Goal: Information Seeking & Learning: Understand process/instructions

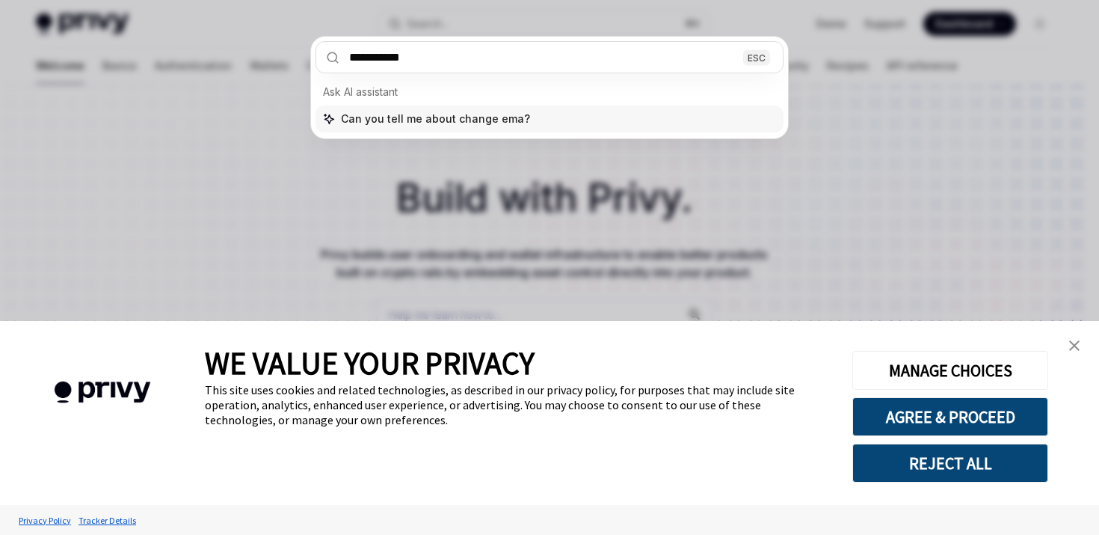
type input "**********"
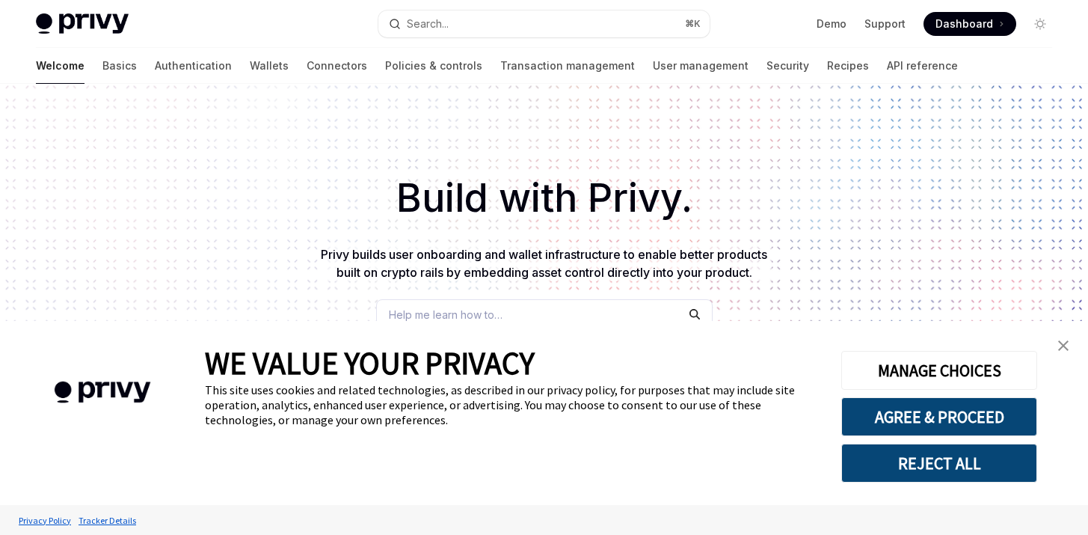
type textarea "*"
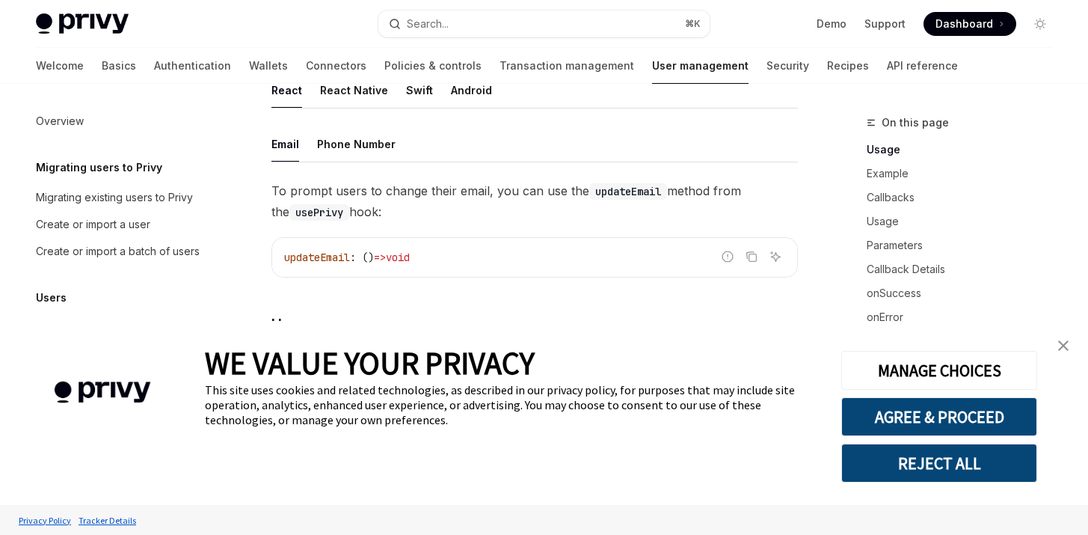
scroll to position [131, 0]
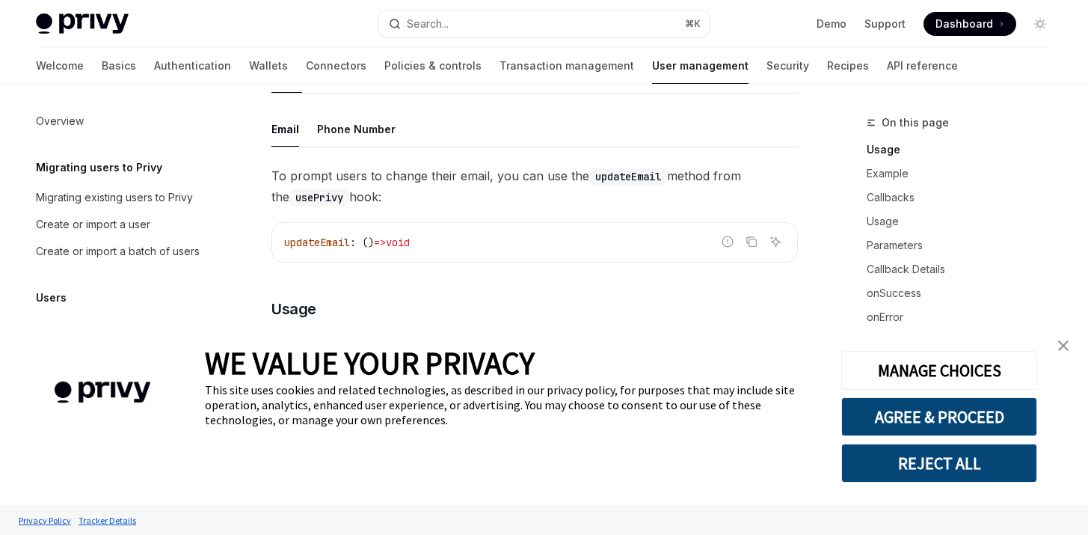
drag, startPoint x: 385, startPoint y: 199, endPoint x: 413, endPoint y: 197, distance: 28.5
click at [413, 197] on span "To prompt users to change their email, you can use the updateEmail method from …" at bounding box center [534, 186] width 526 height 42
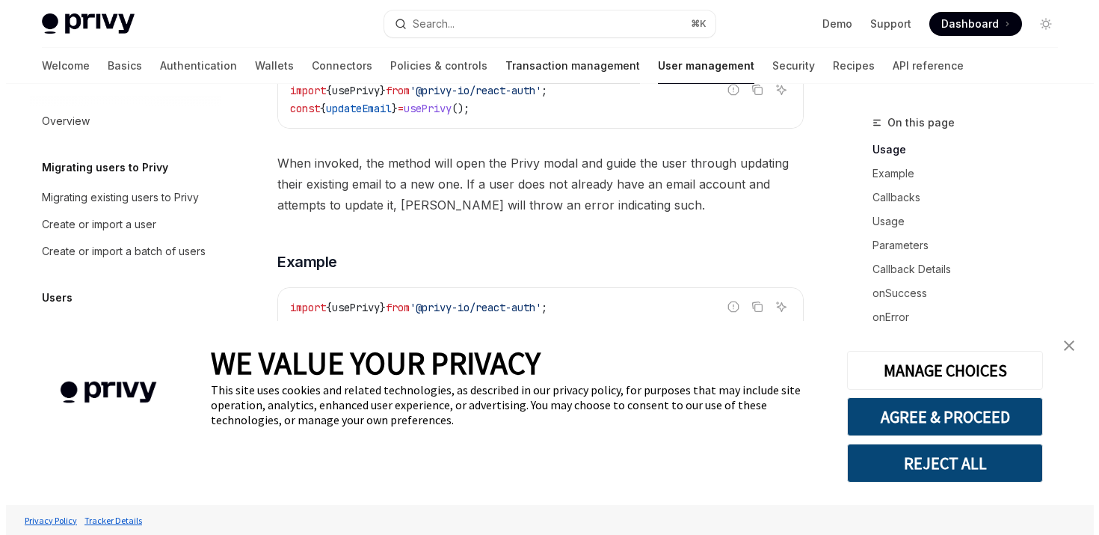
scroll to position [0, 0]
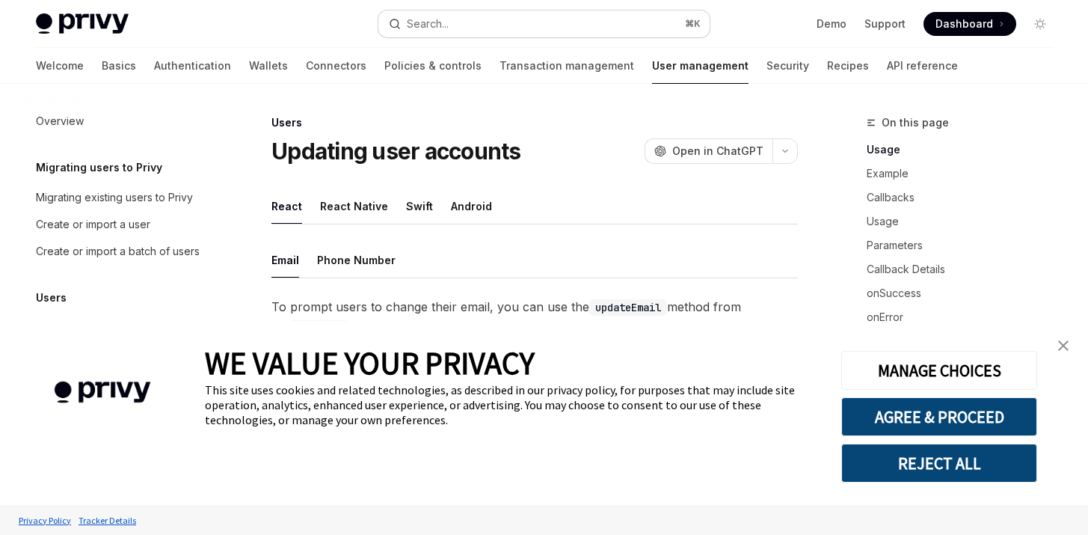
click at [462, 28] on button "Search... ⌘ K" at bounding box center [543, 23] width 330 height 27
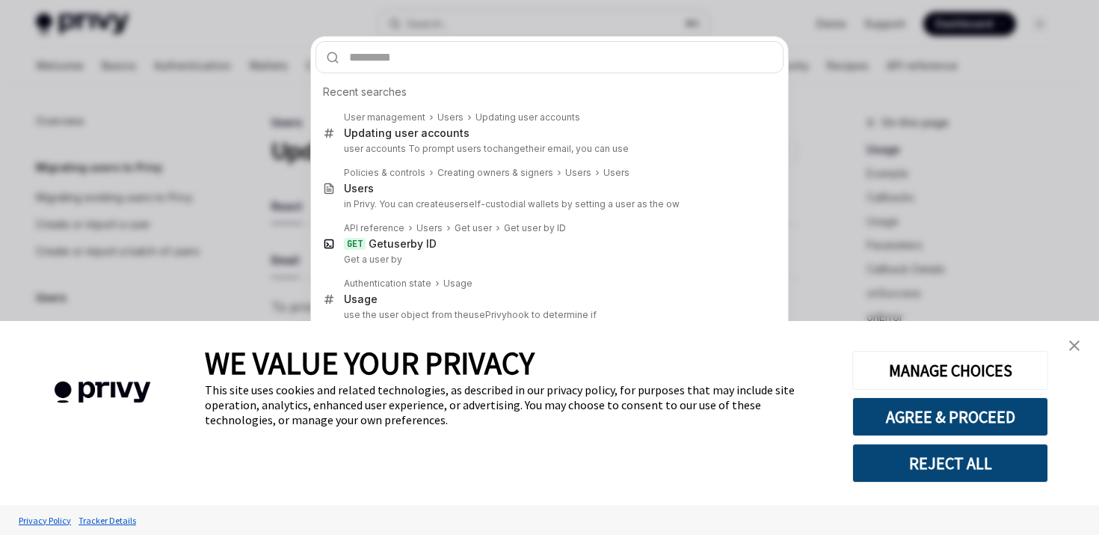
type input "*"
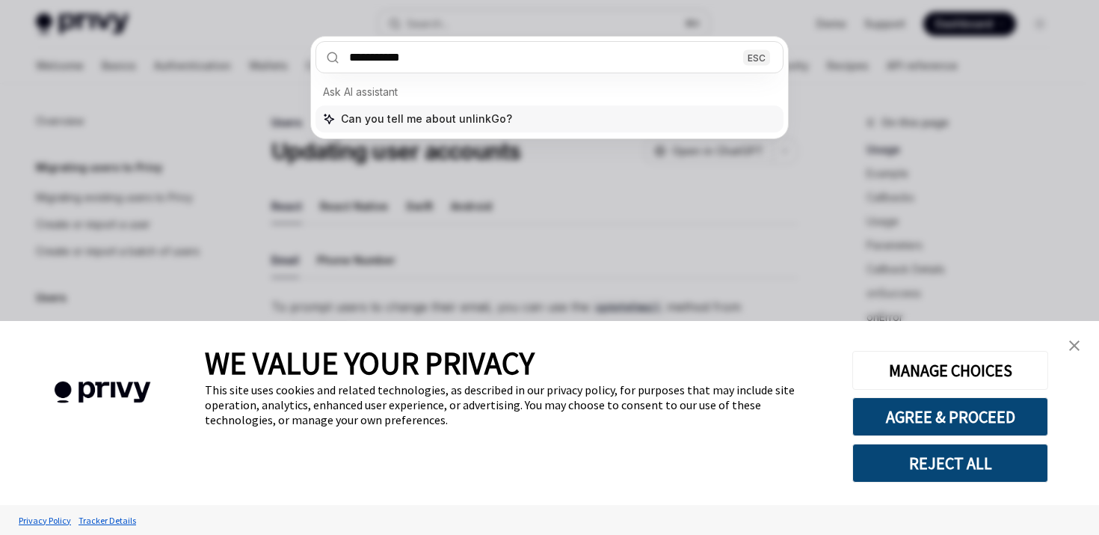
type input "**********"
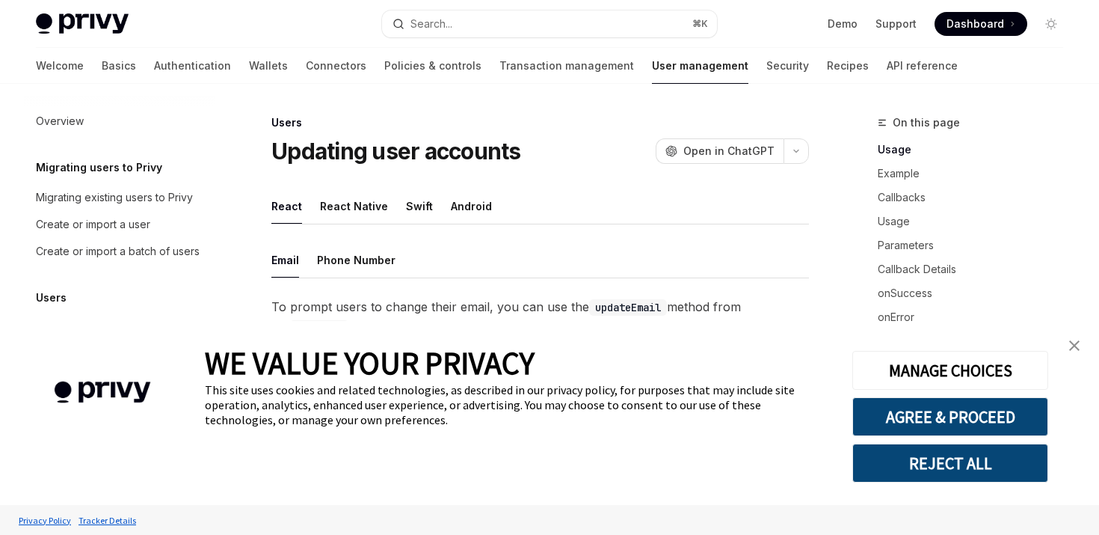
type textarea "*"
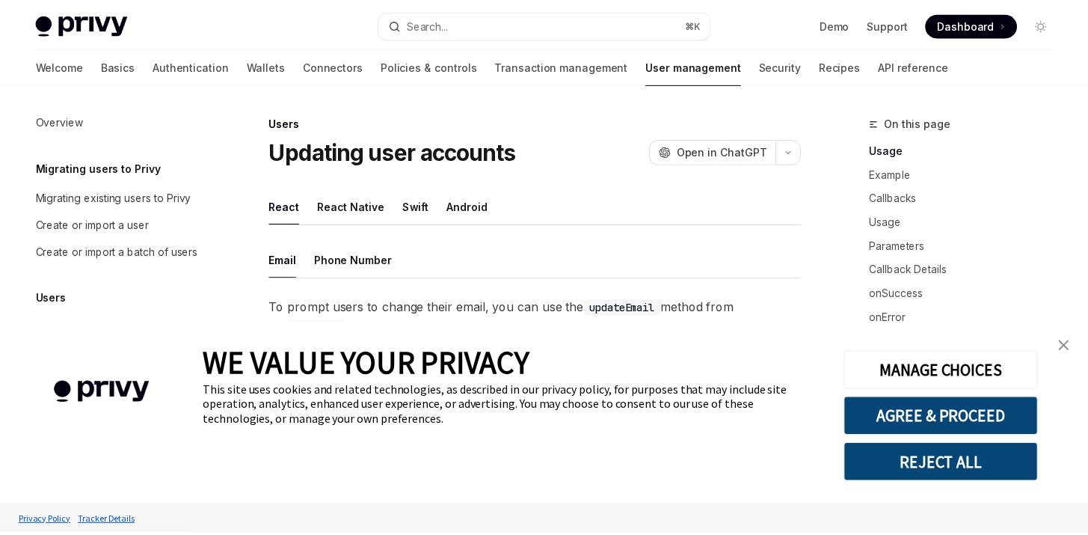
scroll to position [84, 0]
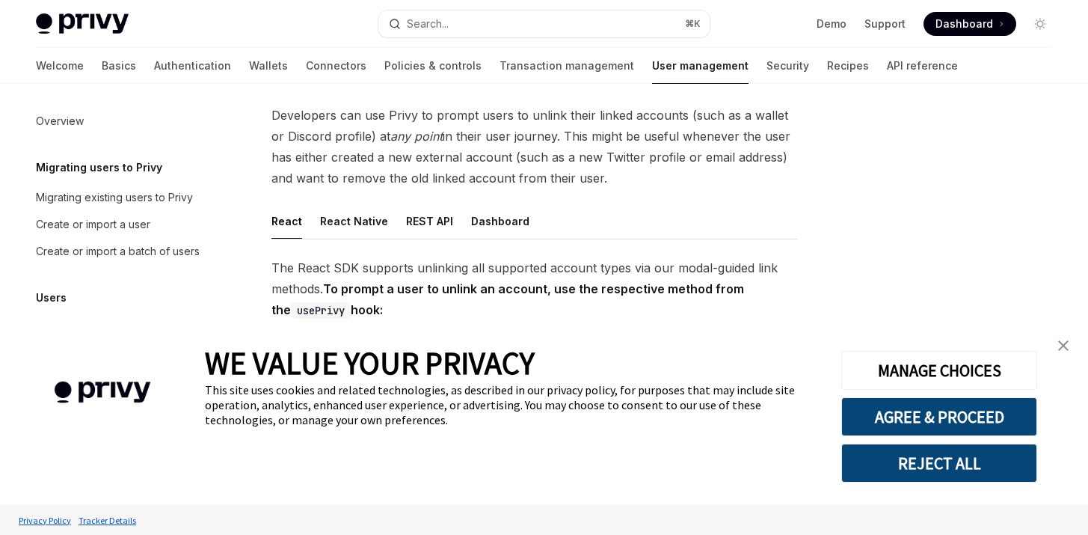
click at [968, 470] on button "REJECT ALL" at bounding box center [939, 462] width 196 height 39
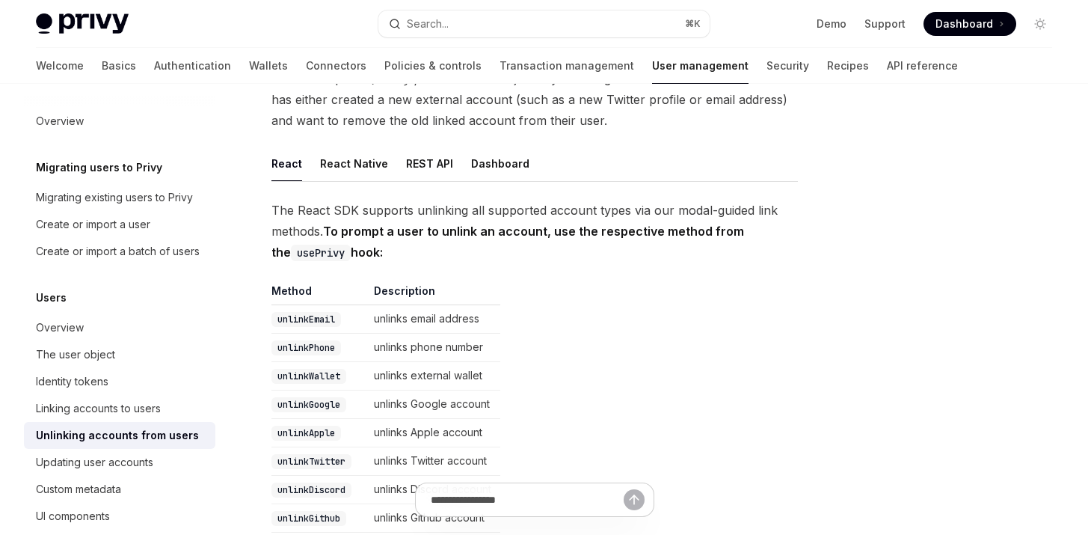
scroll to position [368, 0]
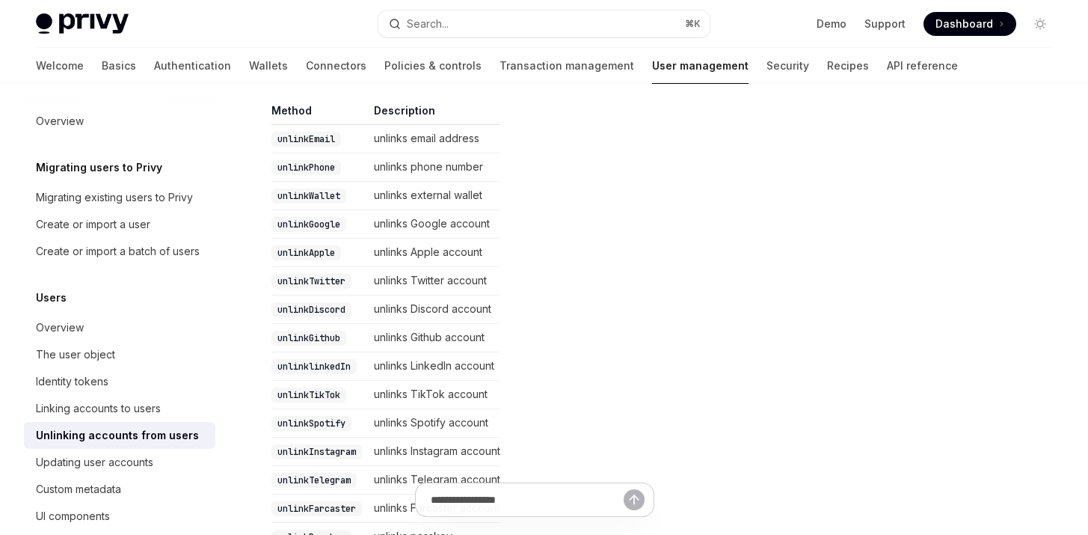
scroll to position [320, 0]
drag, startPoint x: 375, startPoint y: 224, endPoint x: 523, endPoint y: 227, distance: 147.3
click at [523, 227] on table "Method Description unlinkEmail unlinks email address unlinkPhone unlinks phone …" at bounding box center [534, 329] width 526 height 448
click at [497, 24] on button "Search... ⌘ K" at bounding box center [543, 23] width 330 height 27
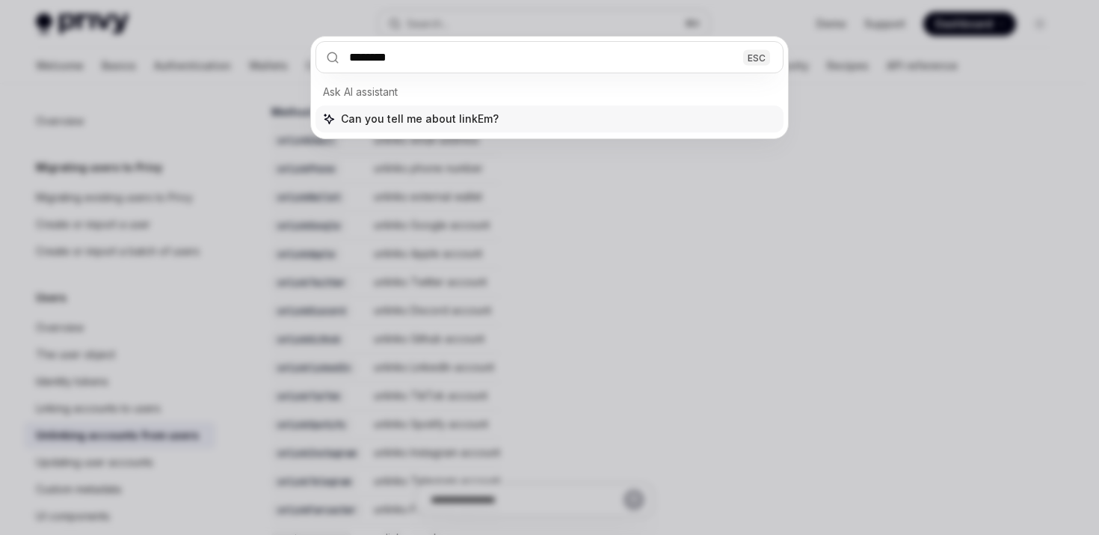
type input "*********"
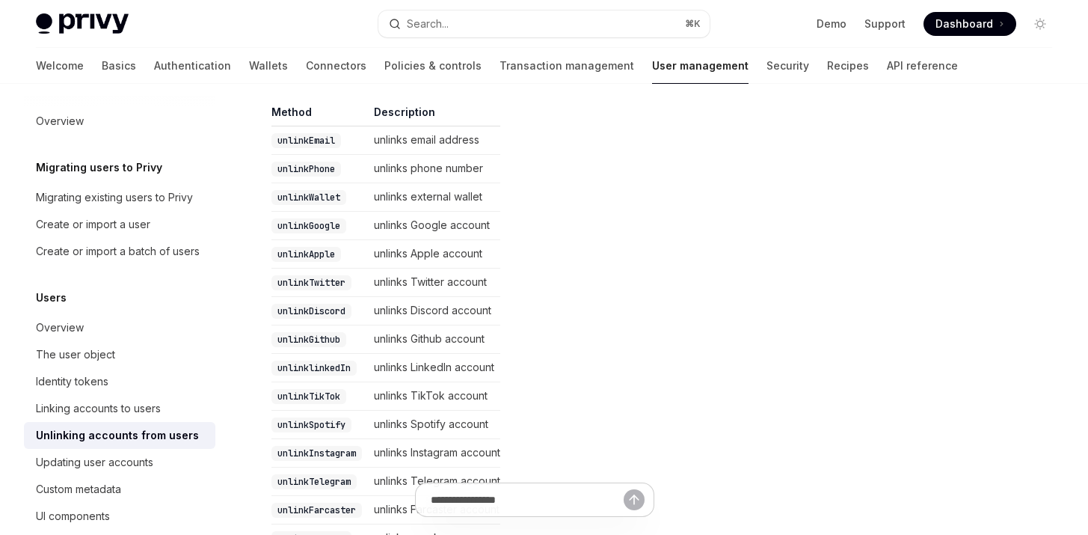
type textarea "*"
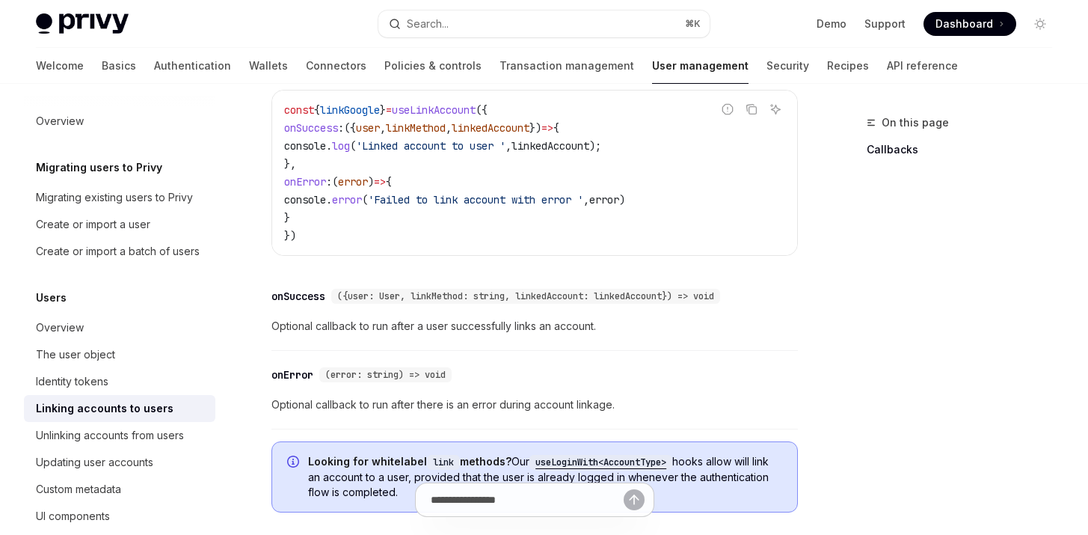
scroll to position [1921, 0]
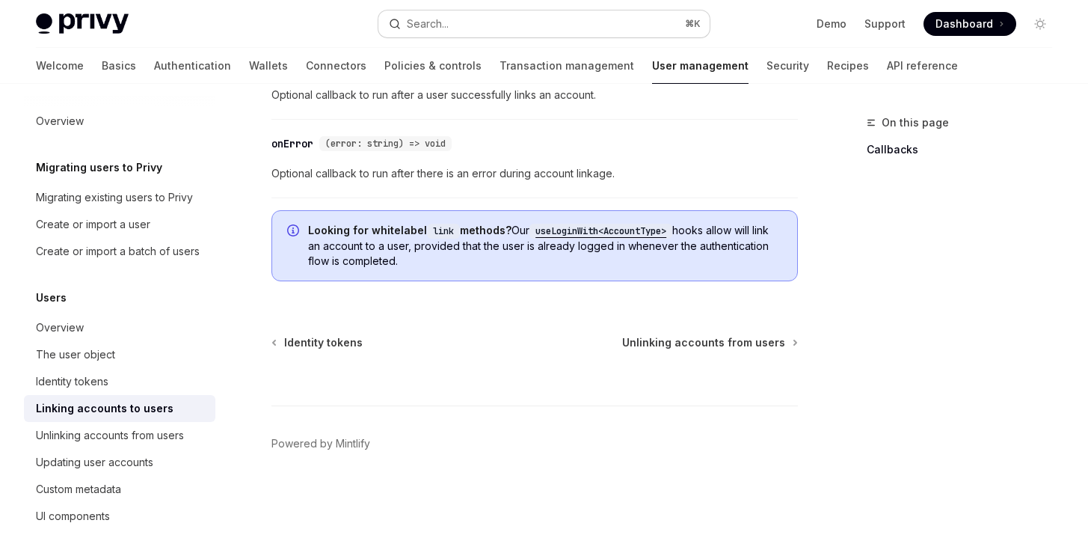
click at [482, 19] on button "Search... ⌘ K" at bounding box center [543, 23] width 330 height 27
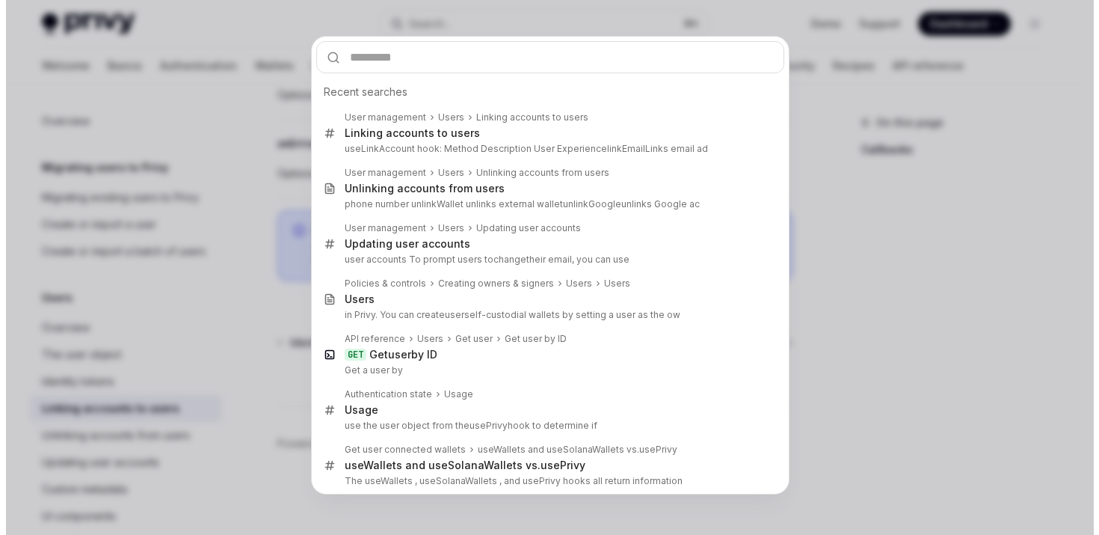
scroll to position [1915, 0]
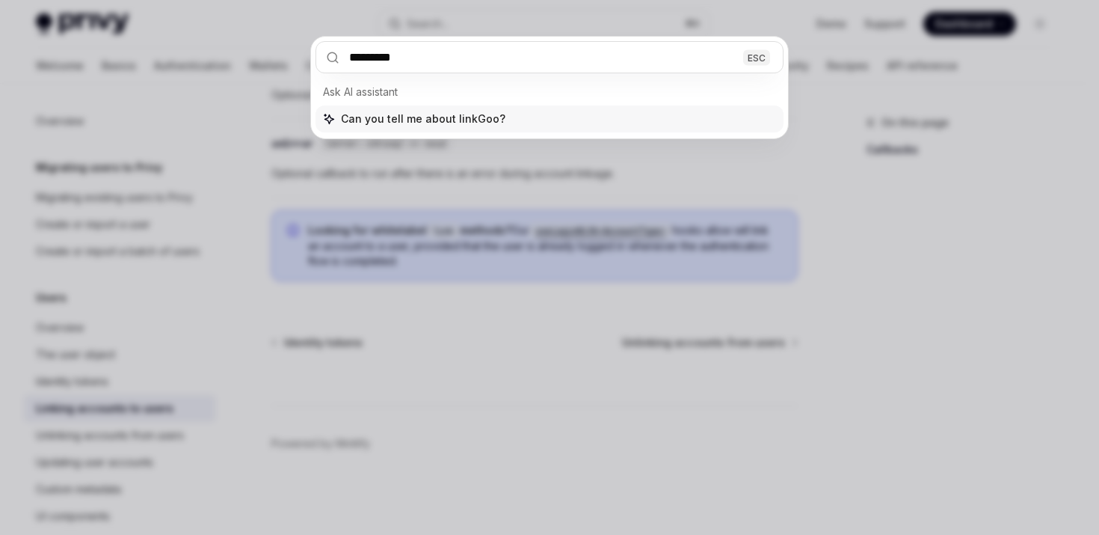
type input "**********"
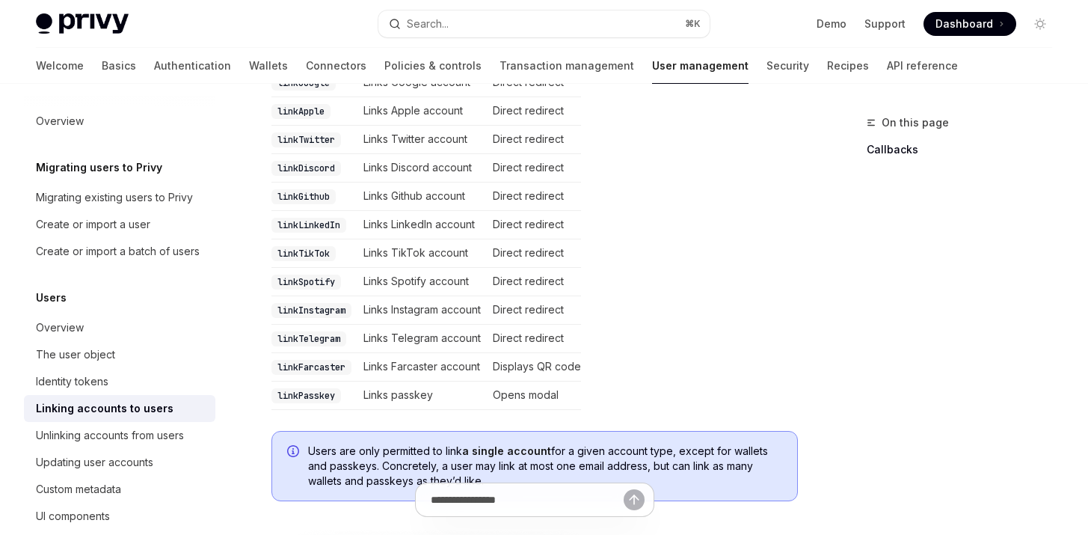
scroll to position [366, 0]
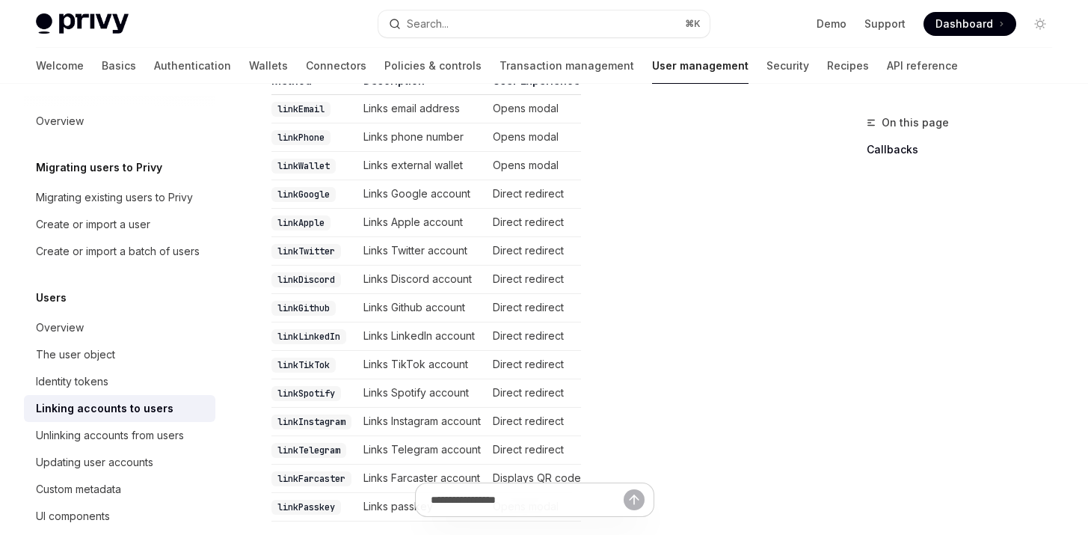
click at [315, 187] on code "linkGoogle" at bounding box center [303, 194] width 64 height 15
